Goal: Task Accomplishment & Management: Complete application form

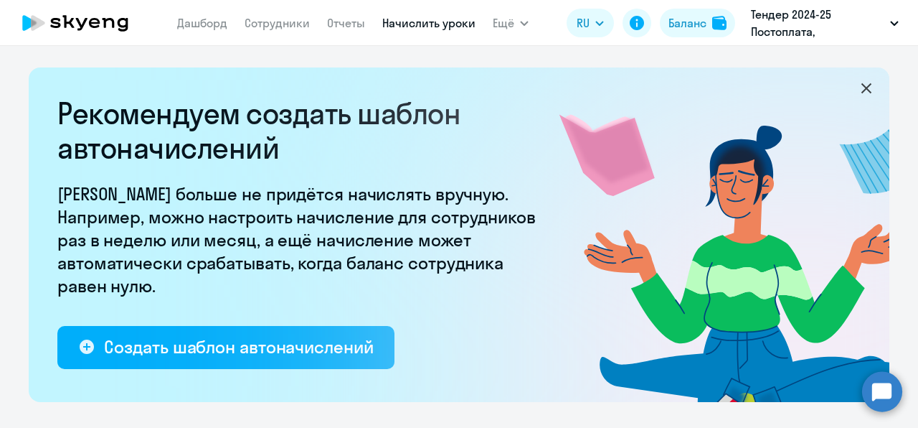
select select "10"
click at [304, 26] on link "Сотрудники" at bounding box center [277, 23] width 65 height 14
select select "30"
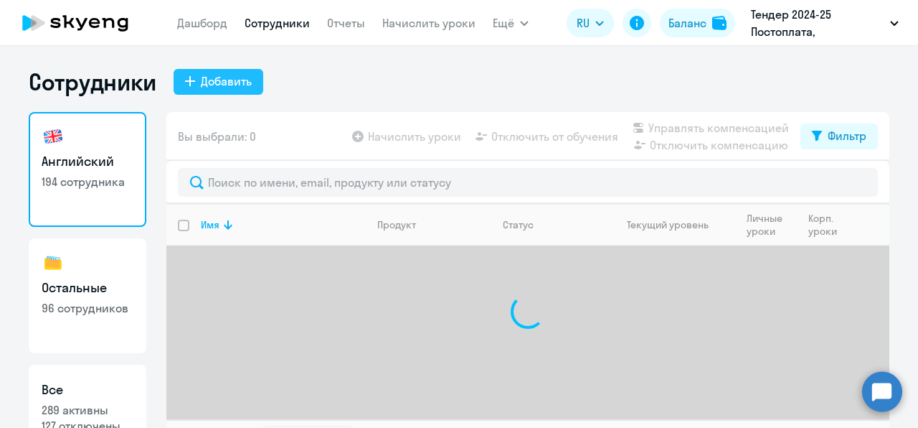
click at [232, 76] on div "Добавить" at bounding box center [226, 80] width 51 height 17
select select "english_adult_not_native_speaker"
select select "3"
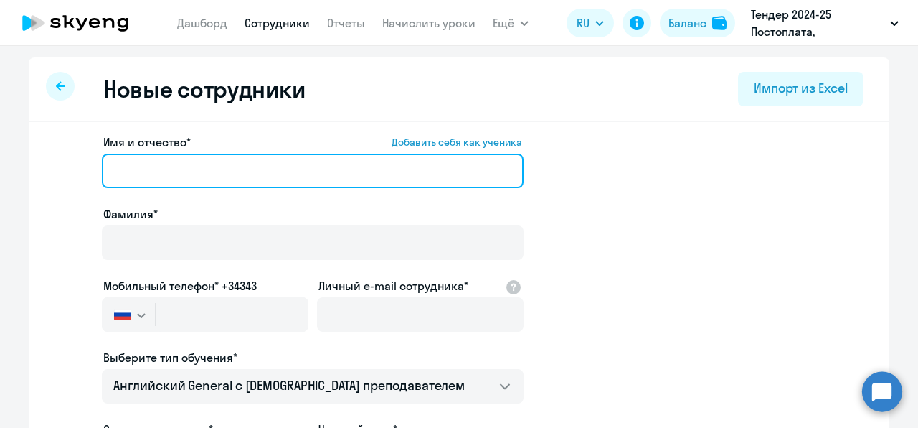
click at [171, 173] on input "Имя и отчество* Добавить себя как ученика" at bounding box center [313, 171] width 422 height 34
paste input "[PERSON_NAME] ([PERSON_NAME]"
drag, startPoint x: 237, startPoint y: 170, endPoint x: 35, endPoint y: 197, distance: 203.3
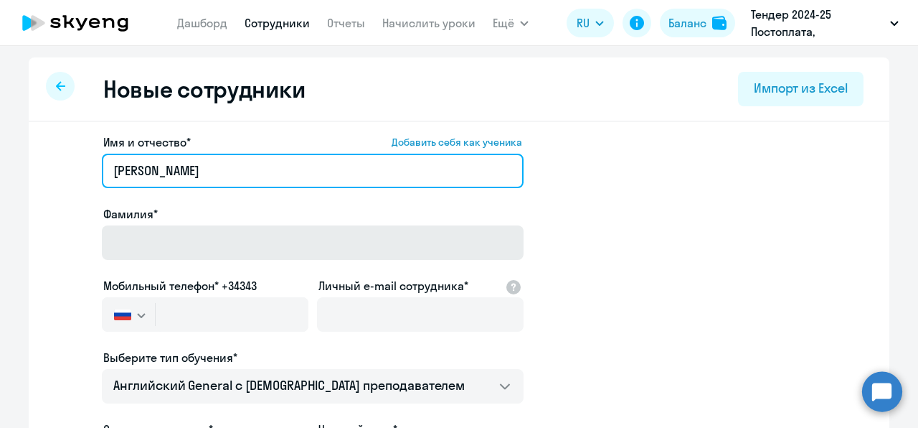
type input "[PERSON_NAME]"
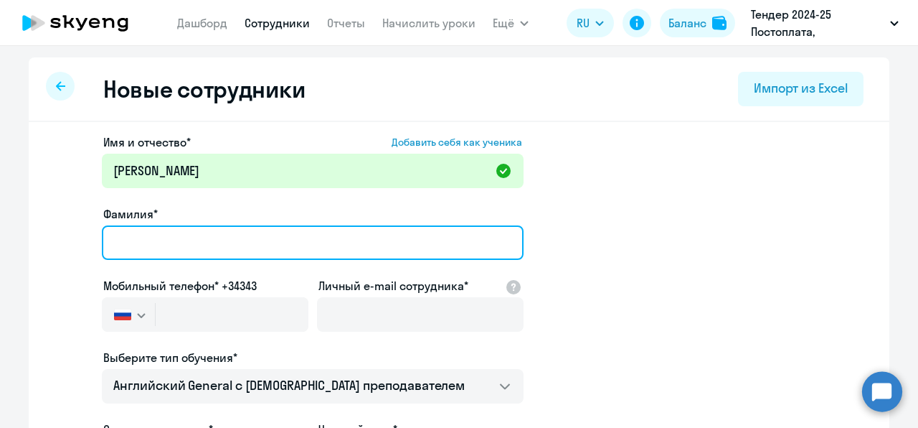
click at [136, 245] on input "Фамилия*" at bounding box center [313, 242] width 422 height 34
paste input "Рыжеухова (Бурхан)"
type input "Рыжеухова (Бурхан)"
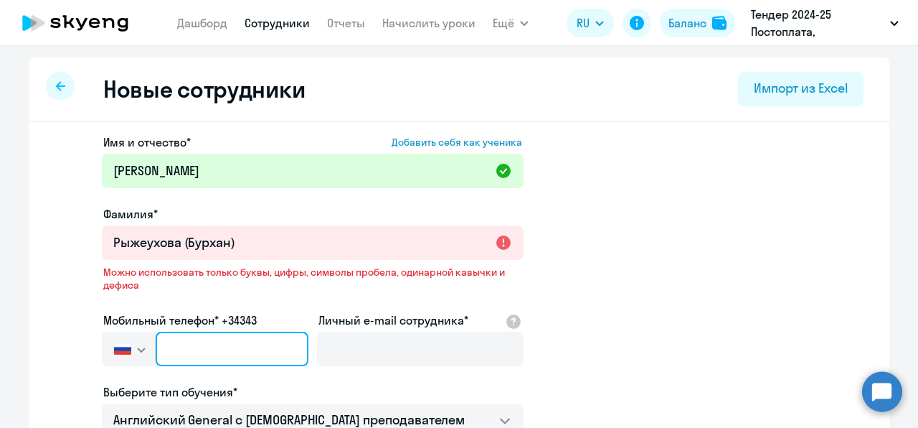
click at [209, 346] on input "text" at bounding box center [232, 348] width 153 height 34
paste input "[PHONE_NUMBER]"
type input "[PHONE_NUMBER]"
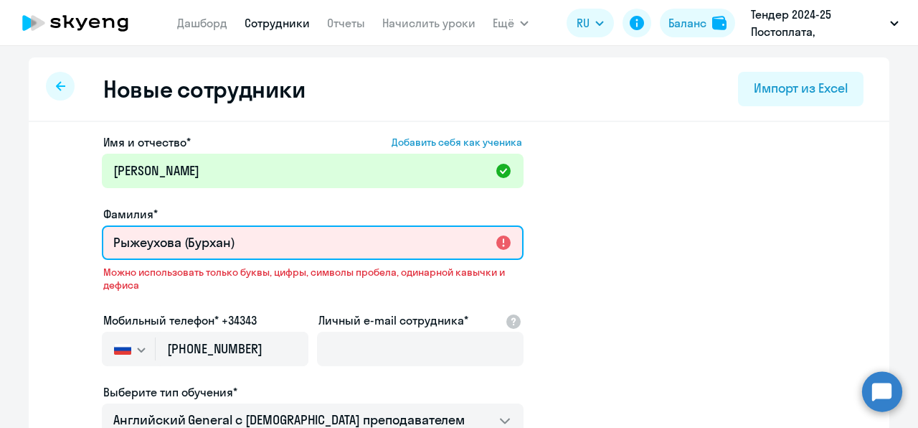
click at [275, 232] on input "Рыжеухова (Бурхан)" at bounding box center [313, 242] width 422 height 34
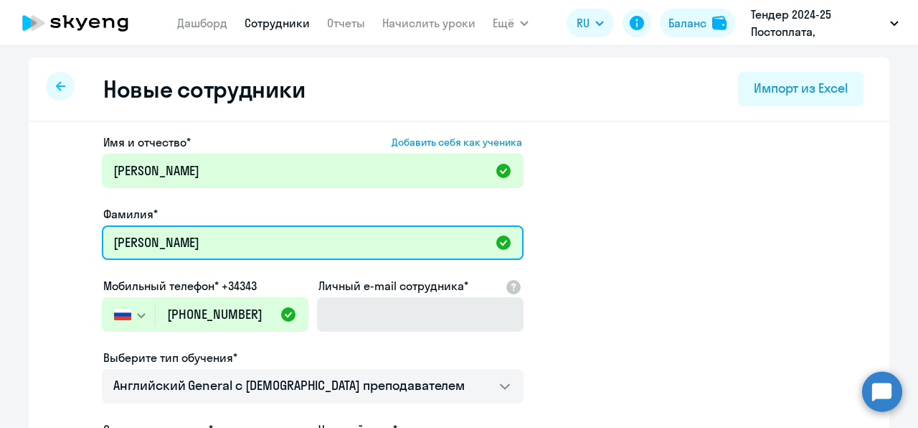
type input "[PERSON_NAME]"
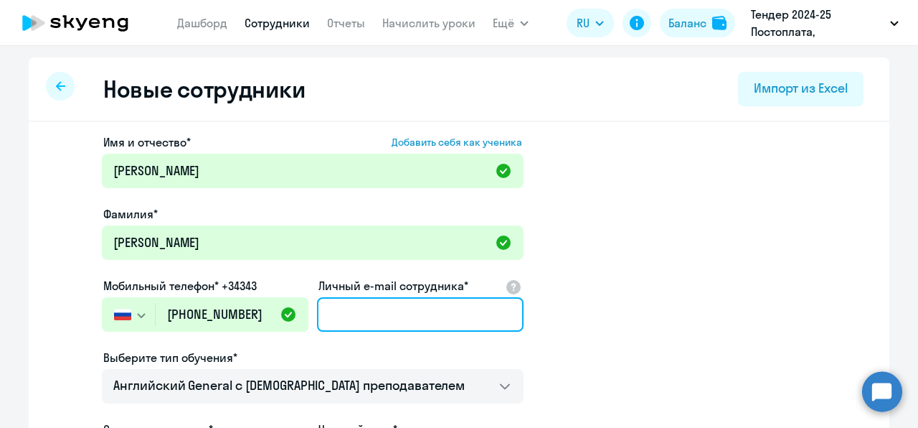
click at [324, 319] on input "Личный e-mail сотрудника*" at bounding box center [420, 314] width 207 height 34
paste input "[EMAIL_ADDRESS][DOMAIN_NAME]"
type input "[EMAIL_ADDRESS][DOMAIN_NAME]"
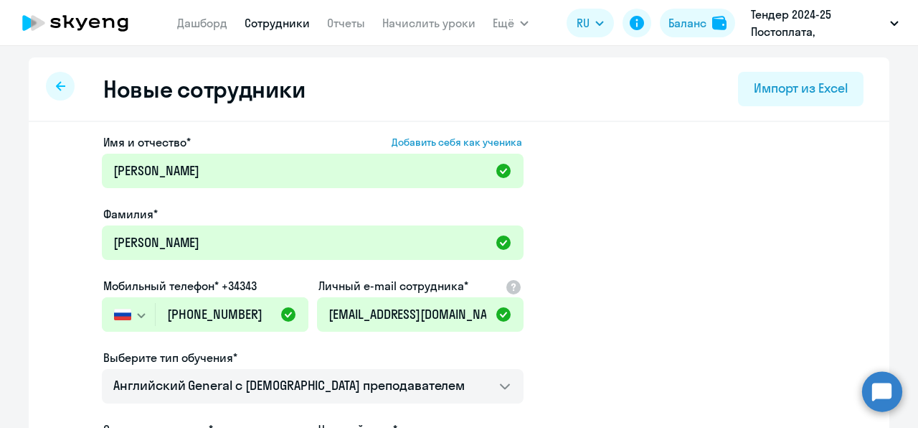
click at [595, 295] on app-new-student-form "Имя и отчество* Добавить себя как ученика [PERSON_NAME]* [PERSON_NAME] [PERSON_…" at bounding box center [459, 388] width 815 height 511
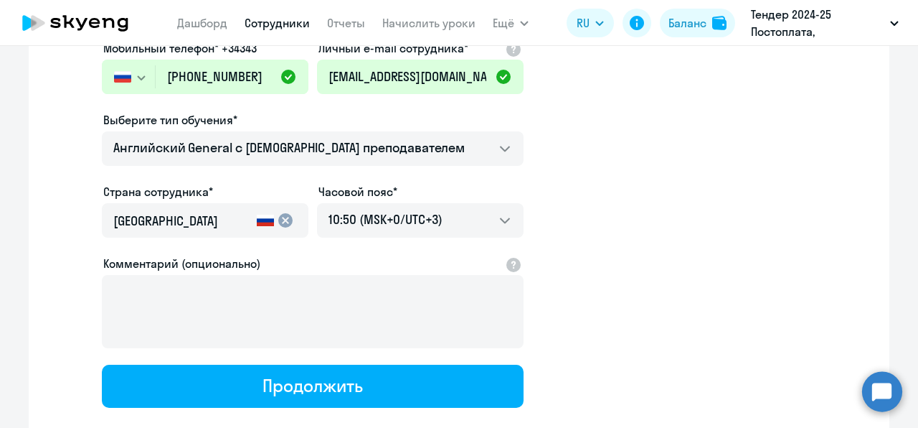
scroll to position [242, 0]
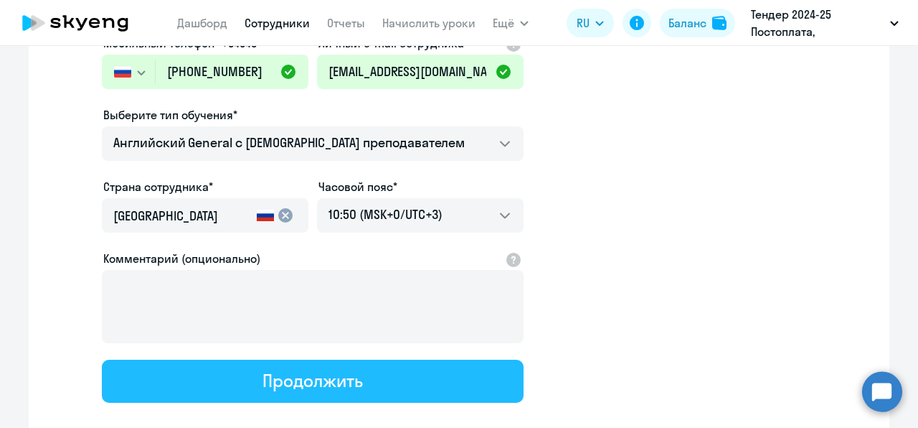
click at [403, 385] on button "Продолжить" at bounding box center [313, 380] width 422 height 43
select select "english_adult_not_native_speaker"
select select "3"
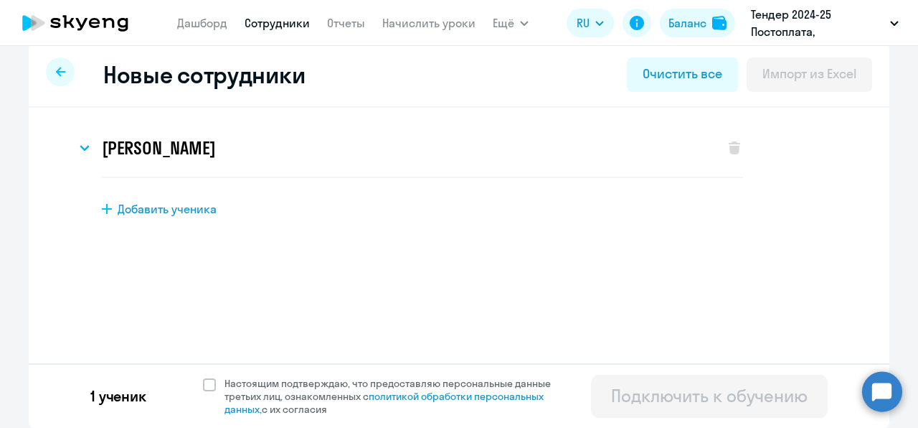
scroll to position [0, 0]
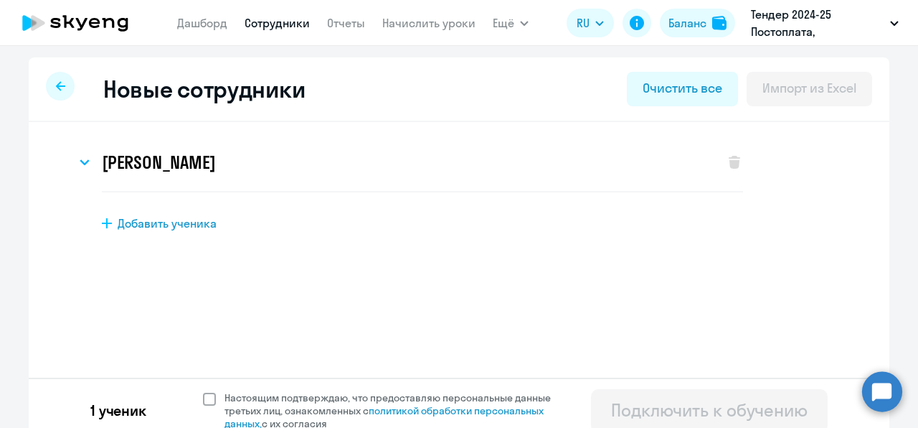
click at [228, 404] on span "Настоящим подтверждаю, что предоставляю персональные данные третьих лиц, ознако…" at bounding box center [397, 410] width 344 height 39
click at [203, 391] on input "Настоящим подтверждаю, что предоставляю персональные данные третьих лиц, ознако…" at bounding box center [202, 390] width 1 height 1
checkbox input "true"
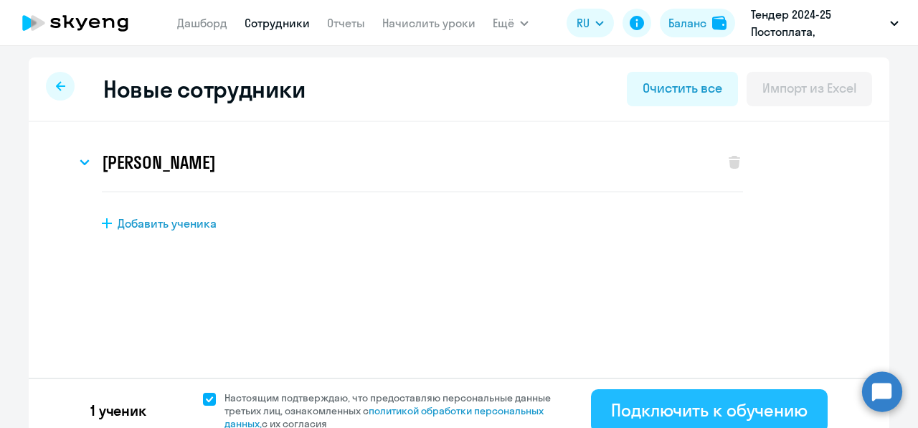
click at [659, 405] on div "Подключить к обучению" at bounding box center [709, 409] width 197 height 23
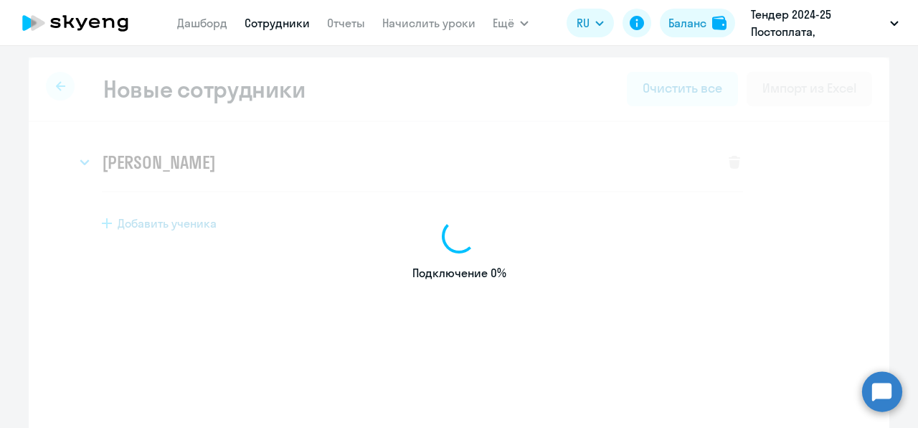
select select "english_adult_not_native_speaker"
select select "3"
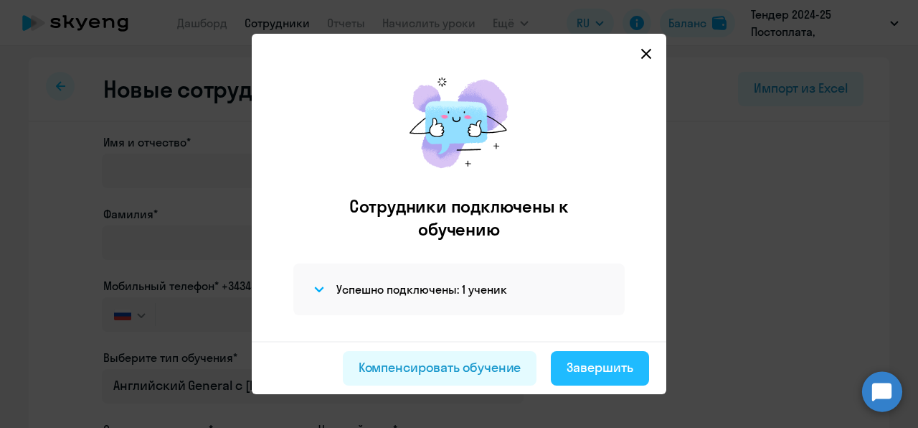
click at [604, 367] on div "Завершить" at bounding box center [600, 367] width 67 height 19
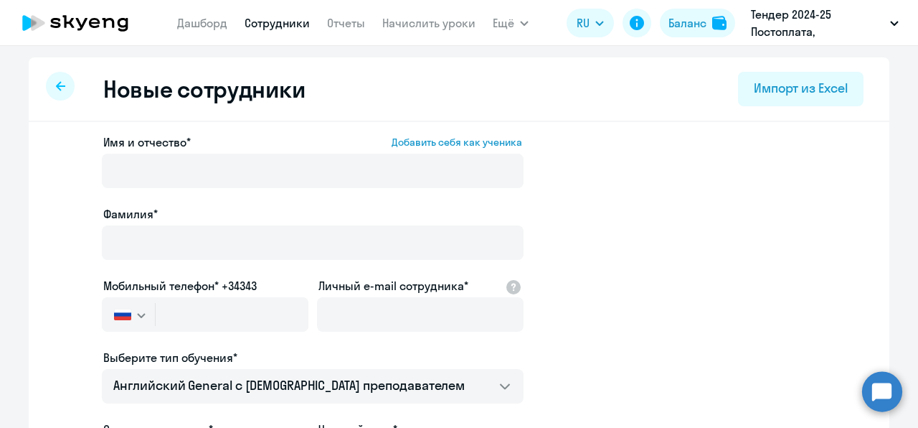
select select "30"
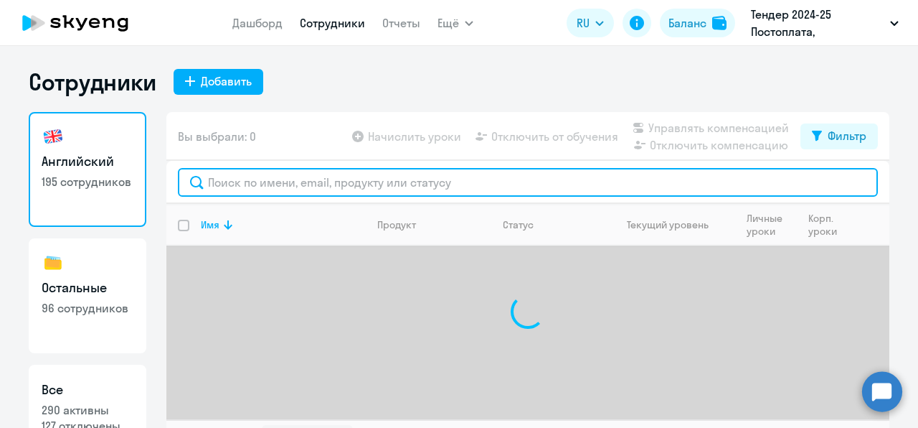
click at [319, 187] on input "text" at bounding box center [528, 182] width 700 height 29
paste input "[EMAIL_ADDRESS][DOMAIN_NAME]"
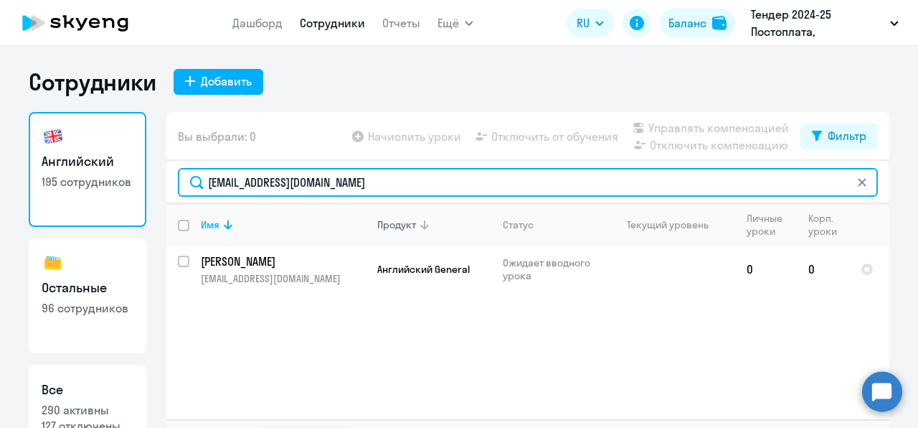
type input "[EMAIL_ADDRESS][DOMAIN_NAME]"
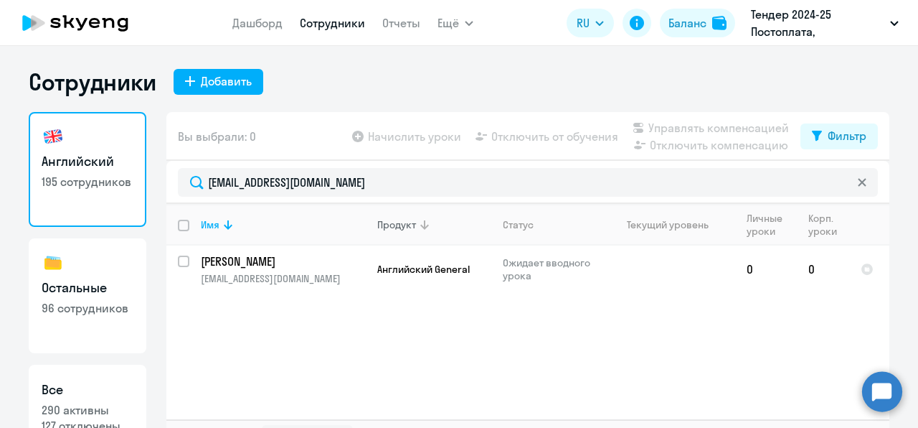
click at [466, 224] on div "Продукт" at bounding box center [433, 224] width 113 height 13
click at [250, 268] on p "[PERSON_NAME]" at bounding box center [282, 261] width 162 height 16
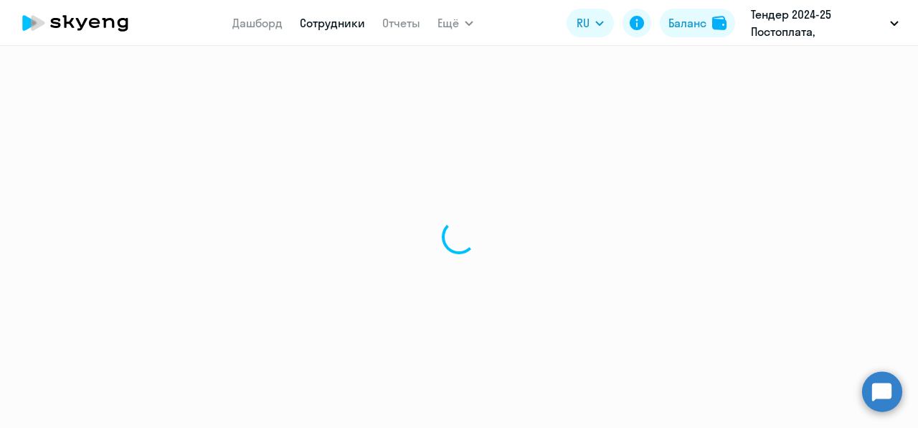
select select "english"
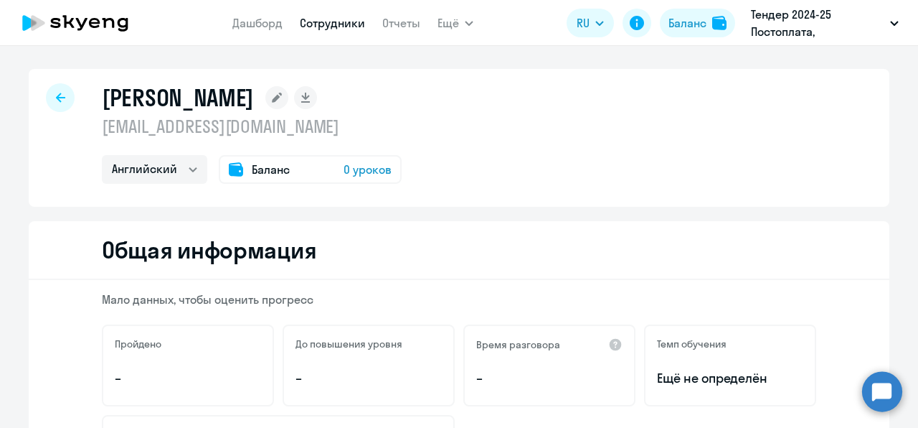
click at [373, 160] on div "Баланс 0 уроков" at bounding box center [310, 169] width 183 height 29
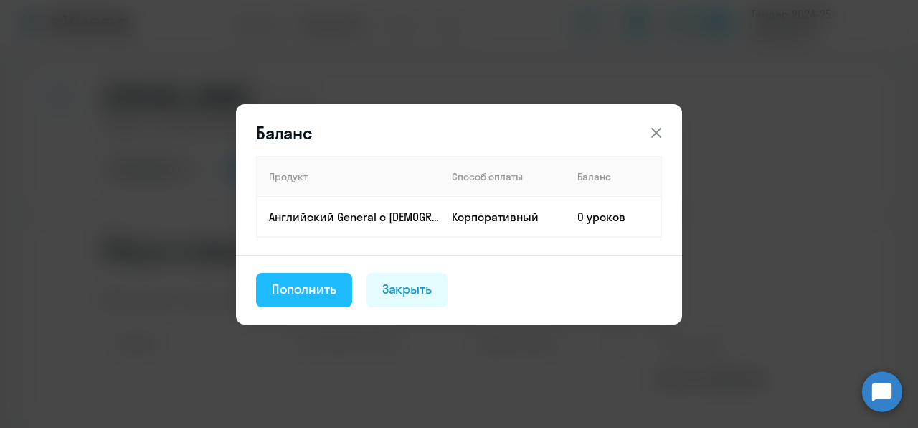
click at [321, 287] on div "Пополнить" at bounding box center [304, 289] width 65 height 19
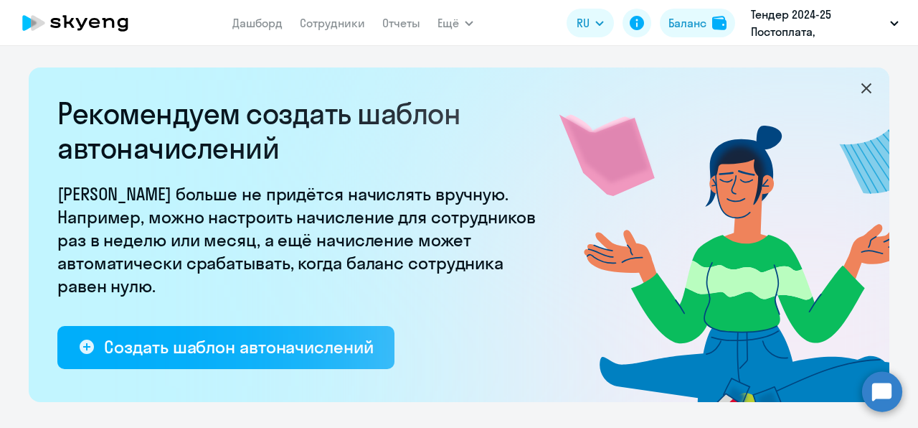
select select "10"
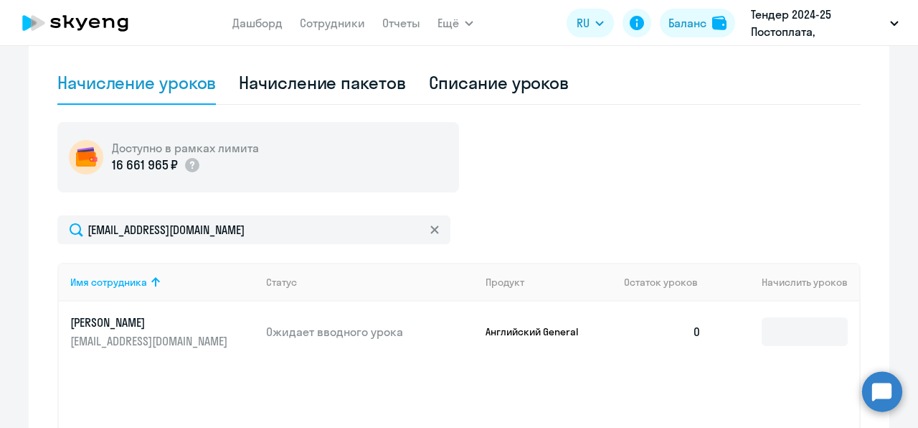
scroll to position [509, 0]
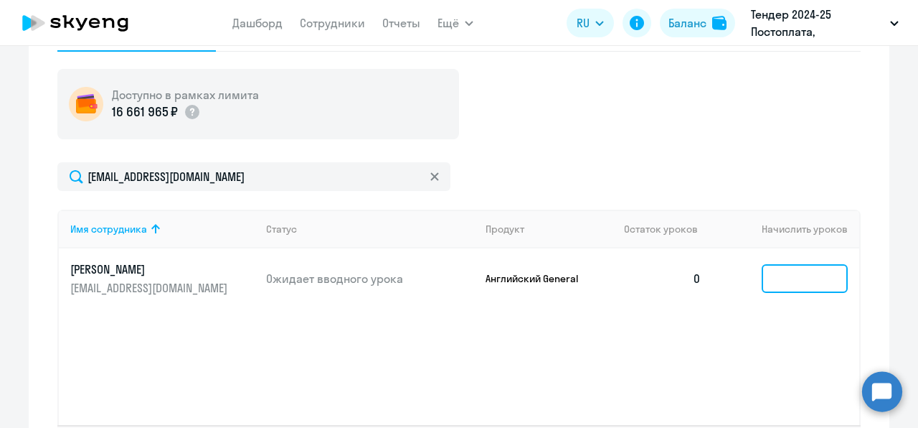
click at [816, 270] on input at bounding box center [805, 278] width 86 height 29
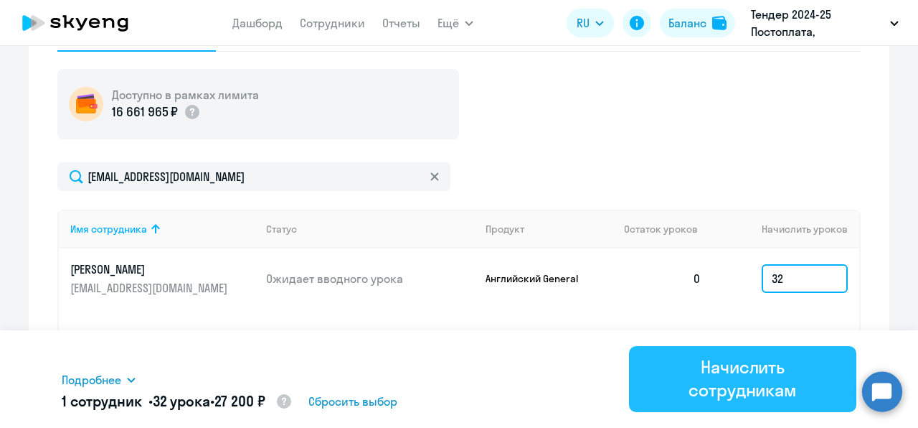
type input "32"
click at [814, 346] on button "Начислить сотрудникам" at bounding box center [742, 379] width 227 height 66
